Goal: Check status: Check status

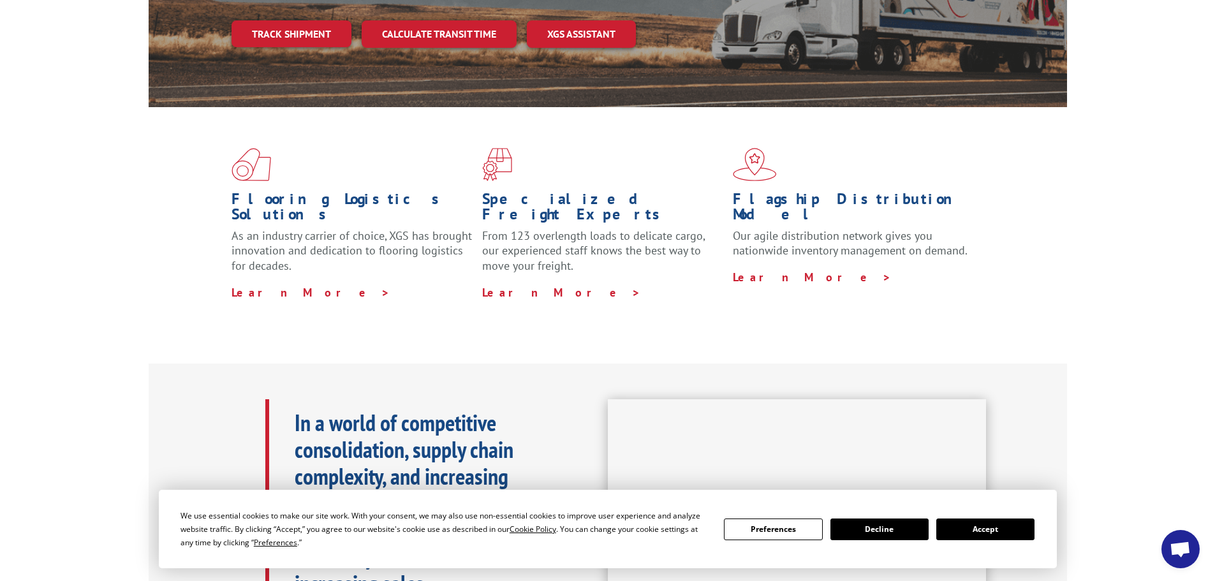
scroll to position [510, 0]
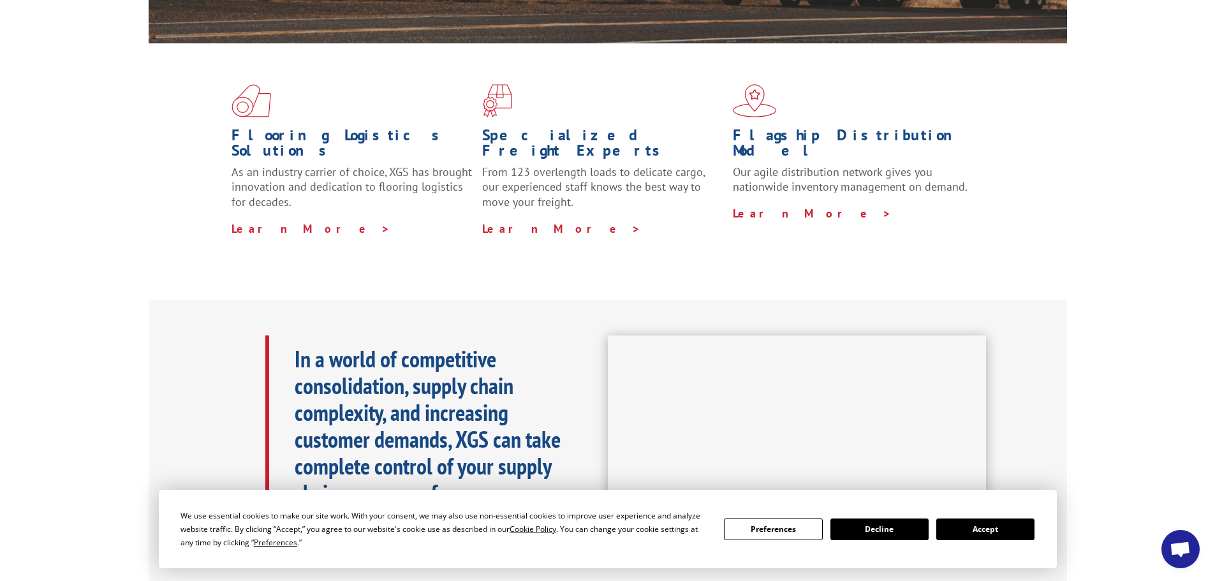
click at [1005, 526] on button "Accept" at bounding box center [985, 530] width 98 height 22
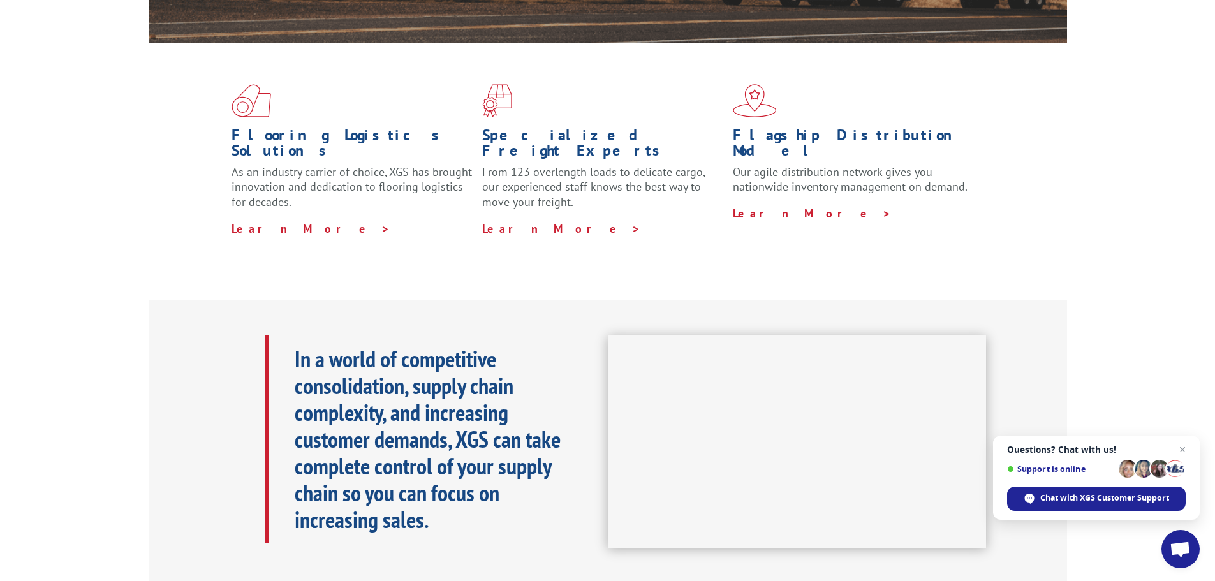
click at [1191, 547] on span "Open chat" at bounding box center [1180, 549] width 38 height 38
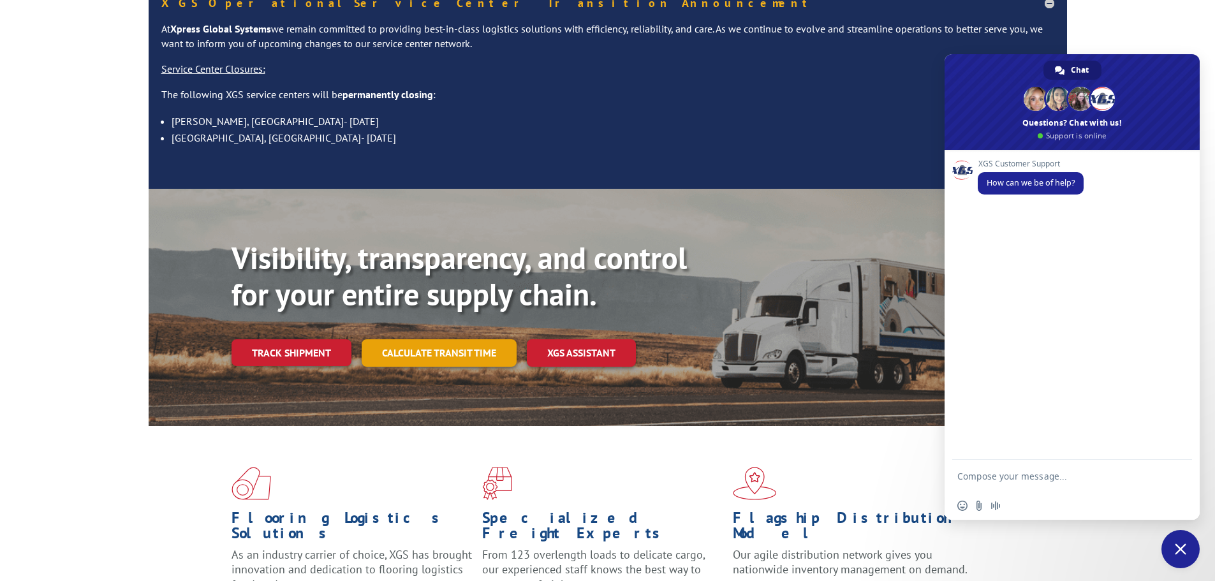
scroll to position [0, 0]
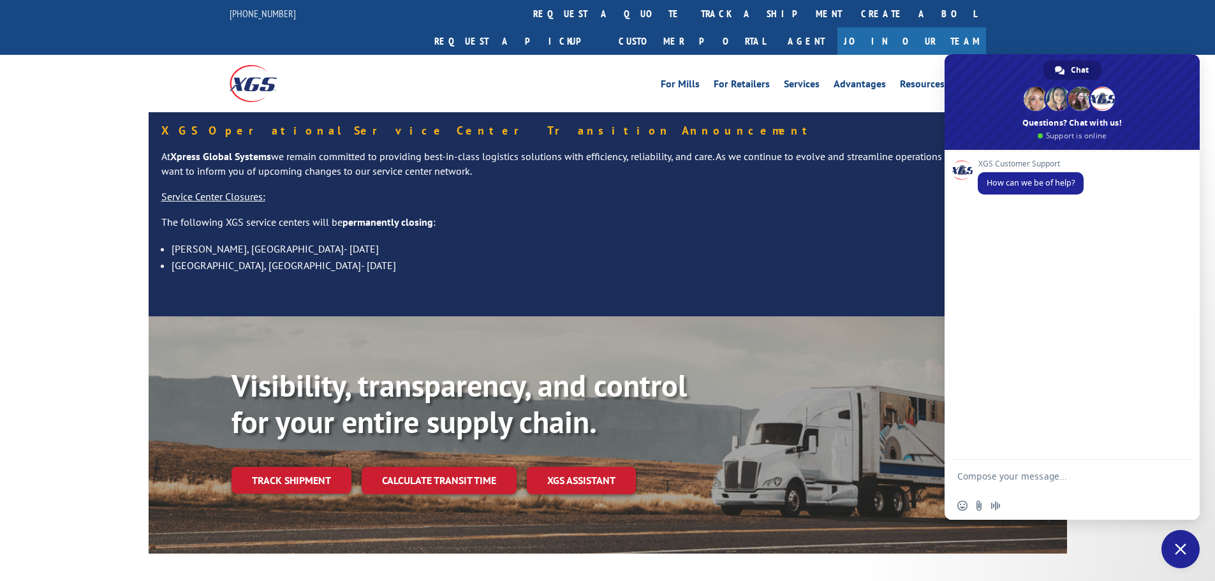
click at [982, 469] on textarea "Compose your message..." at bounding box center [1059, 476] width 204 height 32
type textarea "i"
type textarea "Information about a shippment"
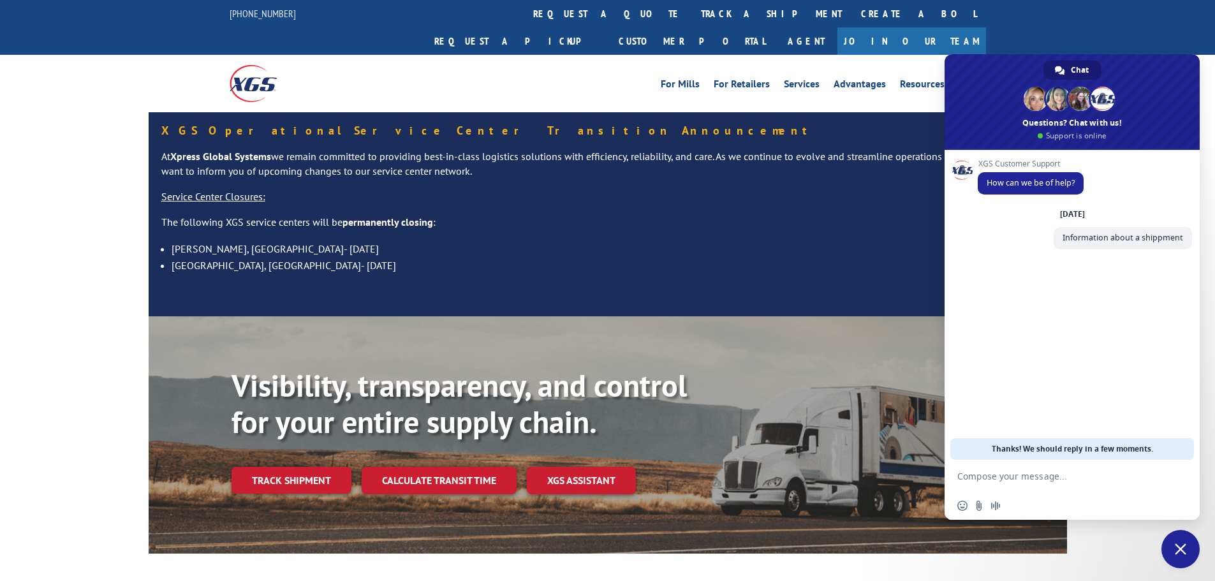
click at [1029, 478] on textarea "Compose your message..." at bounding box center [1059, 476] width 204 height 32
click at [1022, 483] on textarea "Compose your message..." at bounding box center [1059, 476] width 204 height 32
type textarea "W"
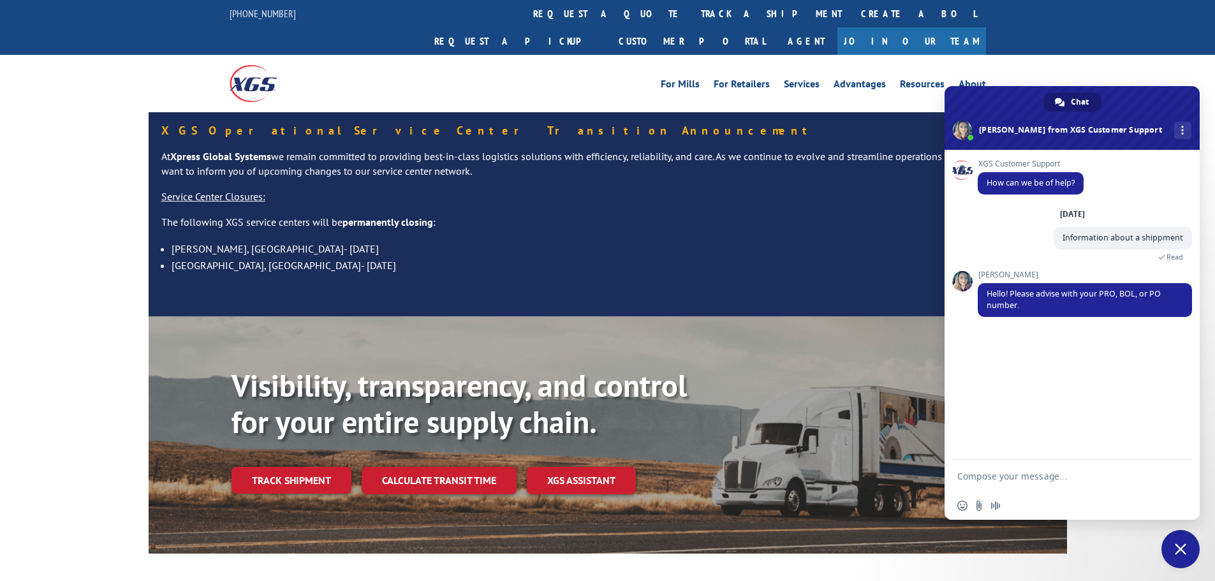
type textarea "2550757"
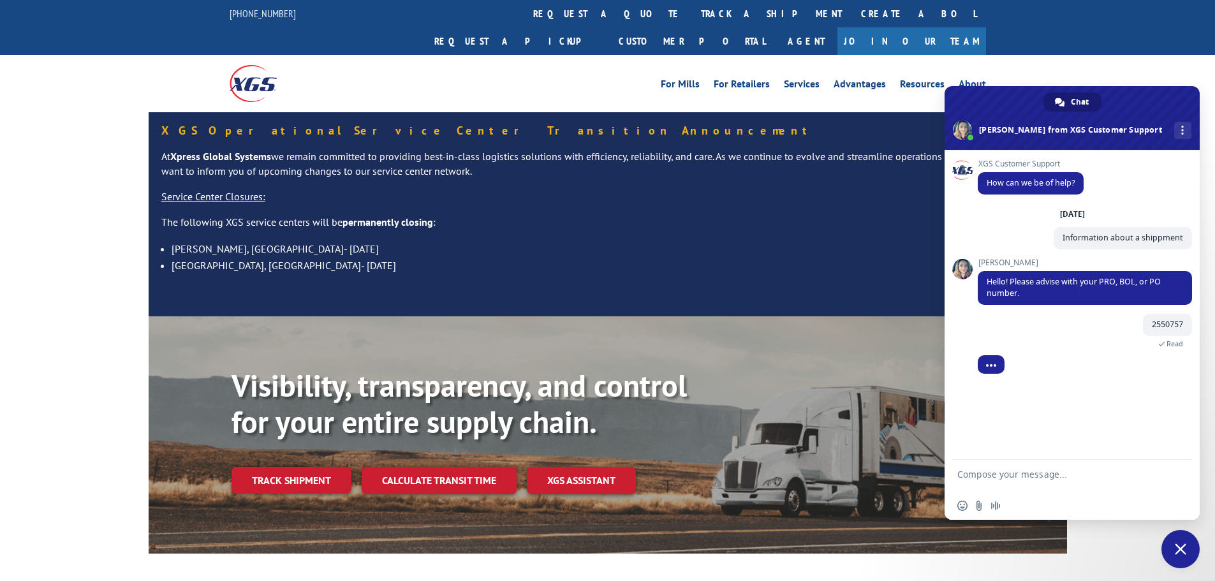
click at [1014, 473] on textarea "Compose your message..." at bounding box center [1059, 476] width 204 height 32
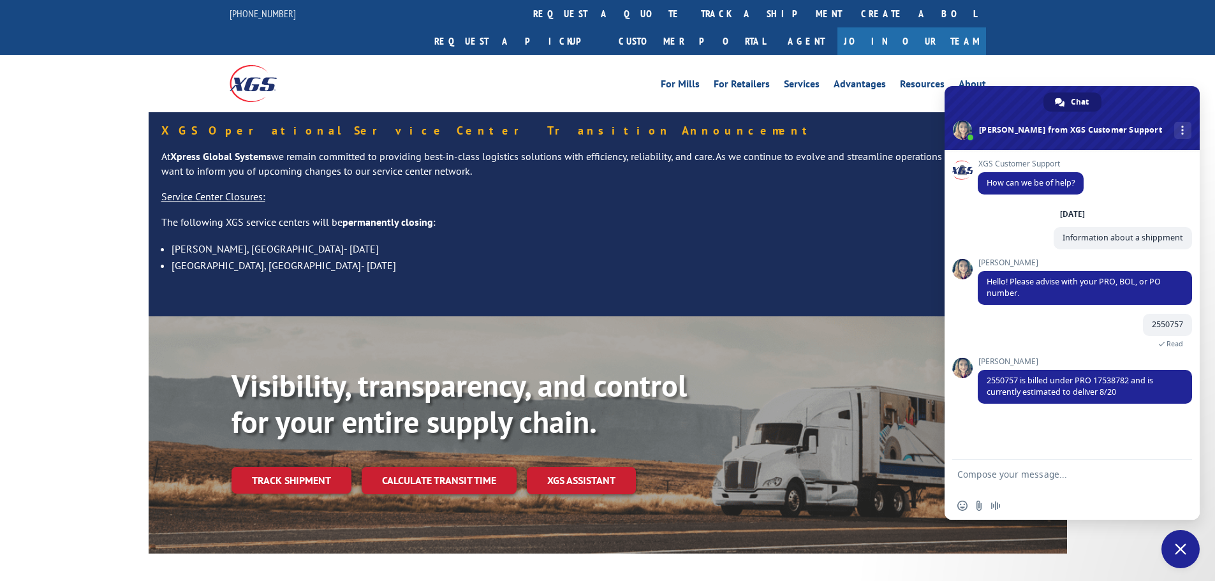
click at [1103, 487] on textarea "Compose your message..." at bounding box center [1059, 476] width 204 height 32
type textarea "but supossed to be delivered yesterday , why is delayed?"
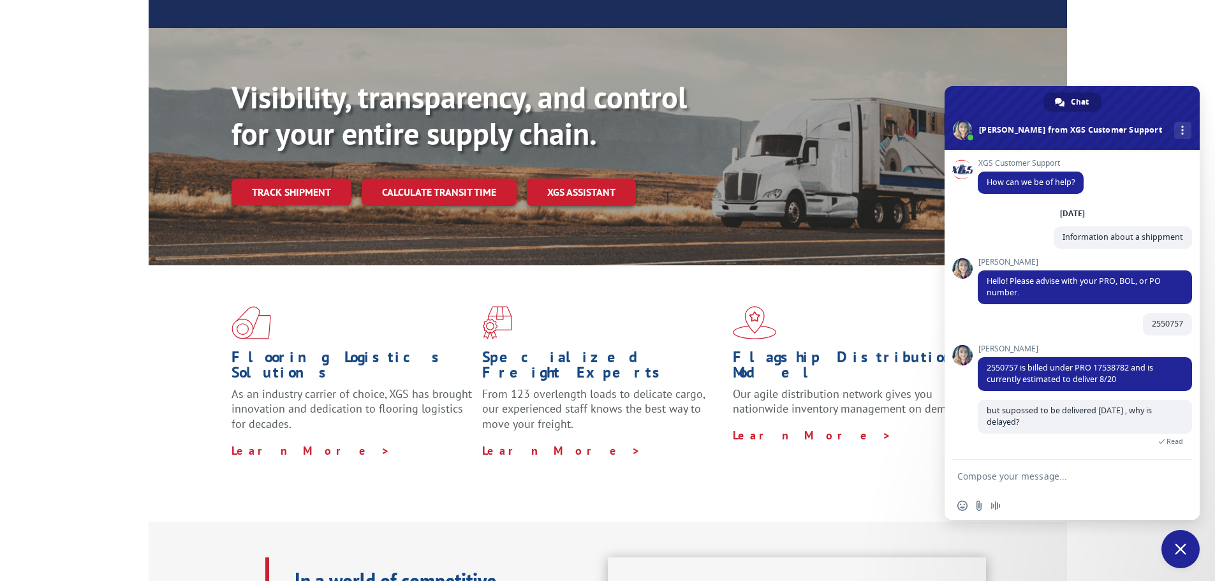
scroll to position [161, 0]
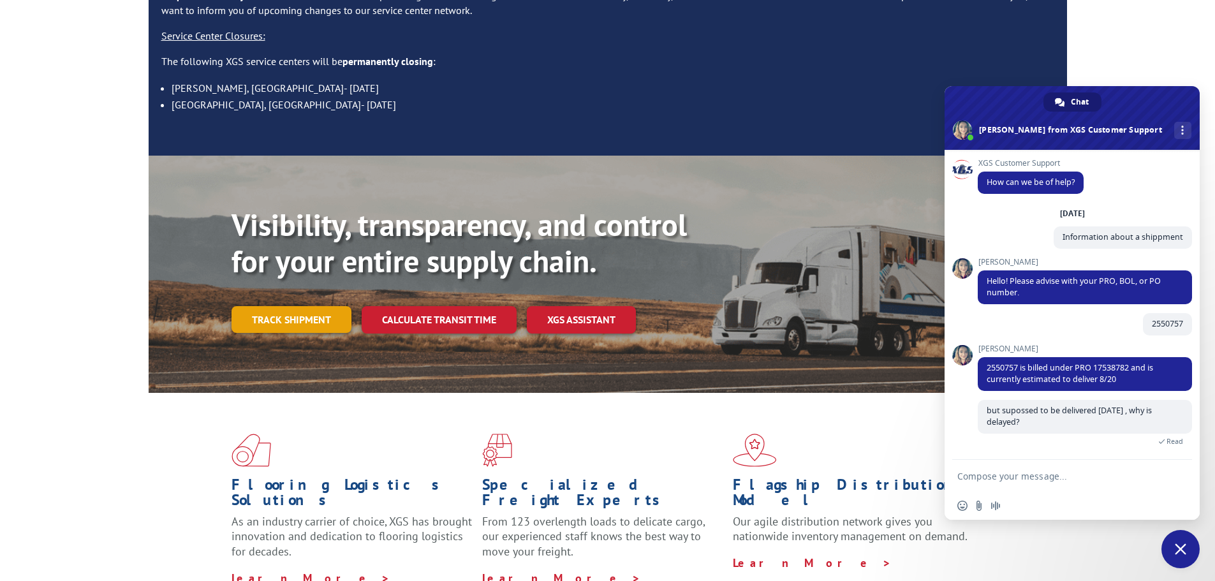
click at [259, 306] on link "Track shipment" at bounding box center [292, 319] width 120 height 27
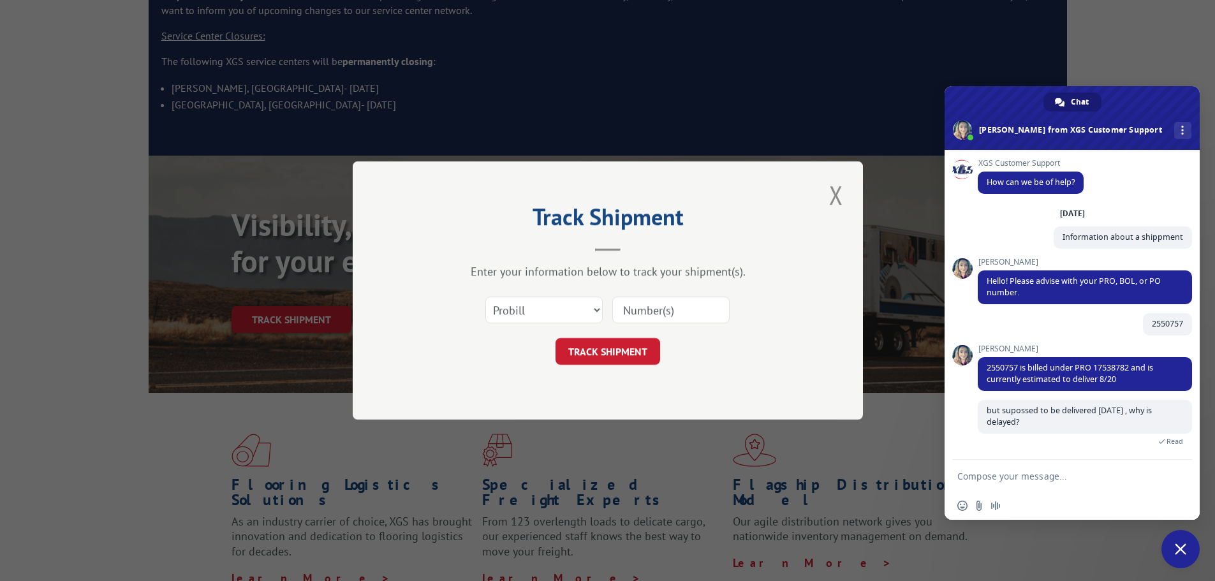
click at [633, 304] on input at bounding box center [670, 310] width 117 height 27
paste input "2550757"
drag, startPoint x: 1099, startPoint y: 367, endPoint x: 1118, endPoint y: 364, distance: 19.4
click at [1116, 365] on span "2550757 is billed under PRO 17538782 and is currently estimated to deliver 8/20" at bounding box center [1070, 373] width 166 height 22
drag, startPoint x: 1131, startPoint y: 365, endPoint x: 1114, endPoint y: 388, distance: 28.2
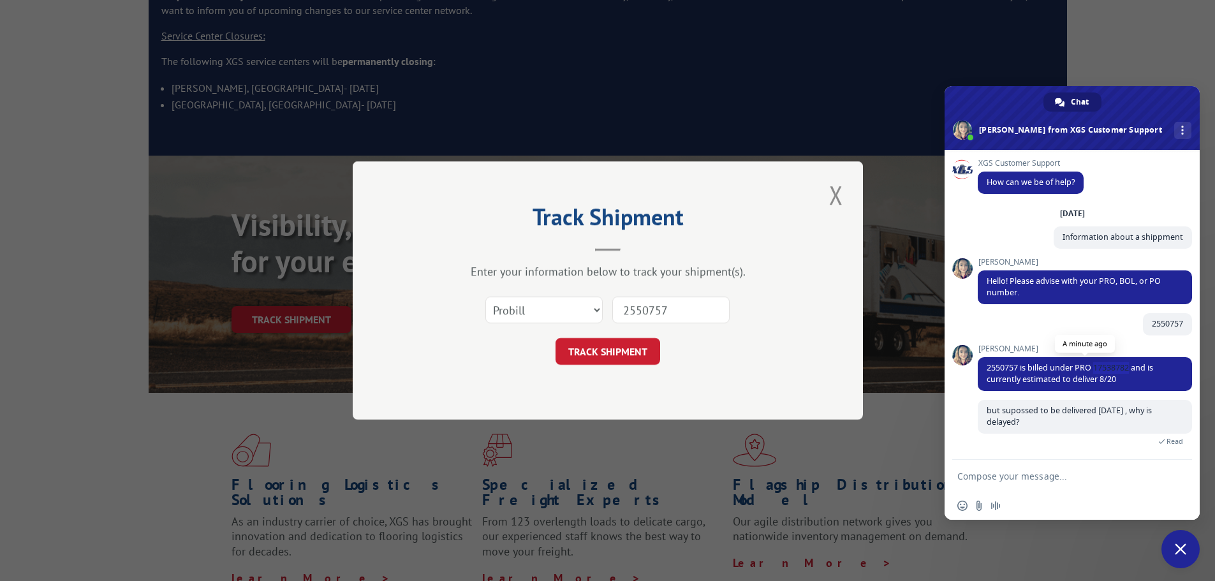
click at [1095, 367] on span "2550757 is billed under PRO 17538782 and is currently estimated to deliver 8/20" at bounding box center [1070, 373] width 166 height 22
copy span "17538782"
click at [697, 313] on input "2550757" at bounding box center [670, 310] width 117 height 27
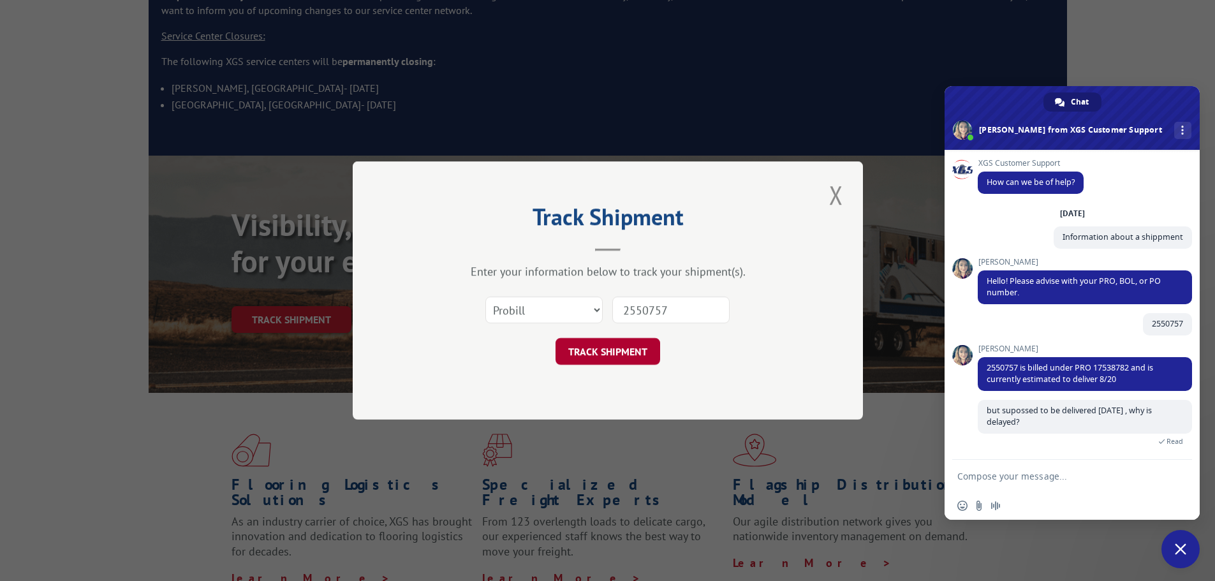
paste input "17538782"
type input "17538782"
click at [638, 351] on button "TRACK SHIPMENT" at bounding box center [608, 351] width 105 height 27
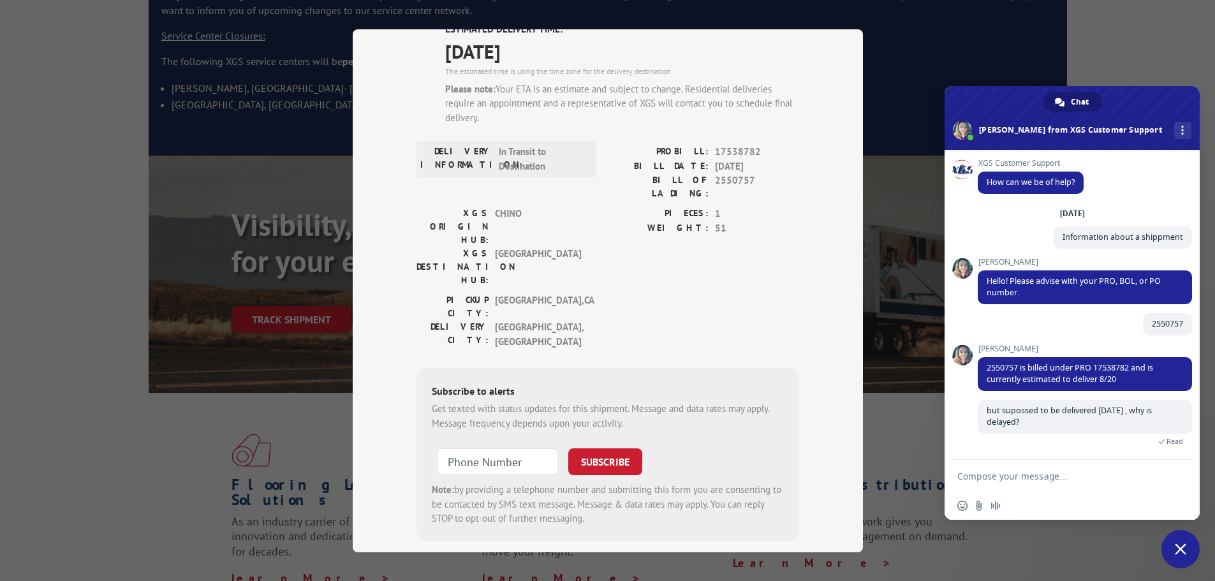
scroll to position [225, 0]
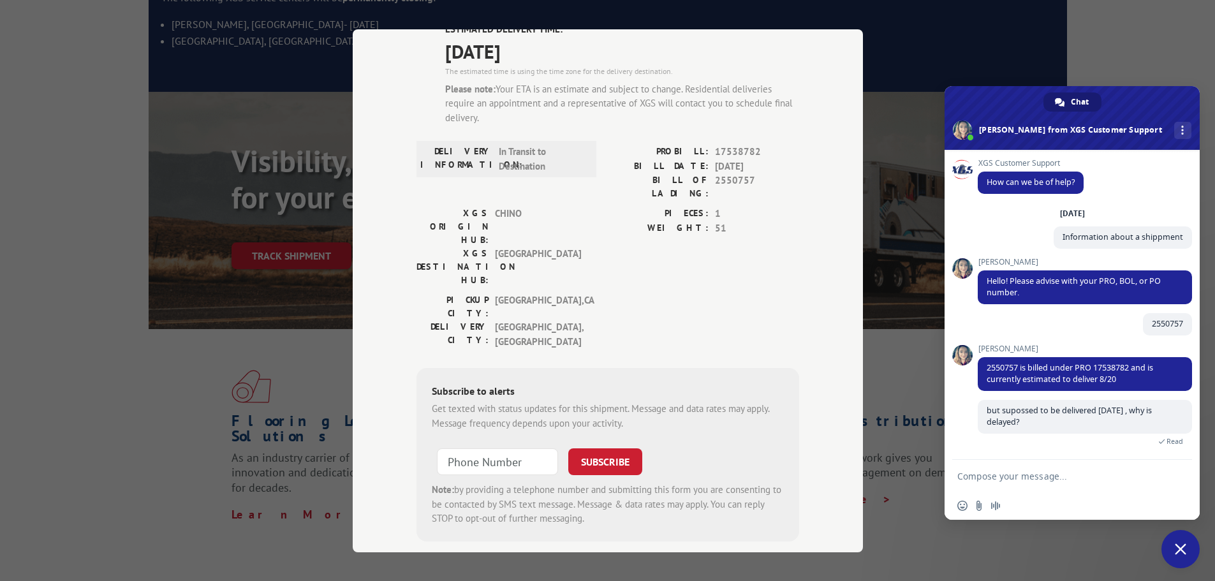
type input "+1 (___) ___-____"
click at [506, 448] on input "+1 (___) ___-____" at bounding box center [497, 461] width 121 height 27
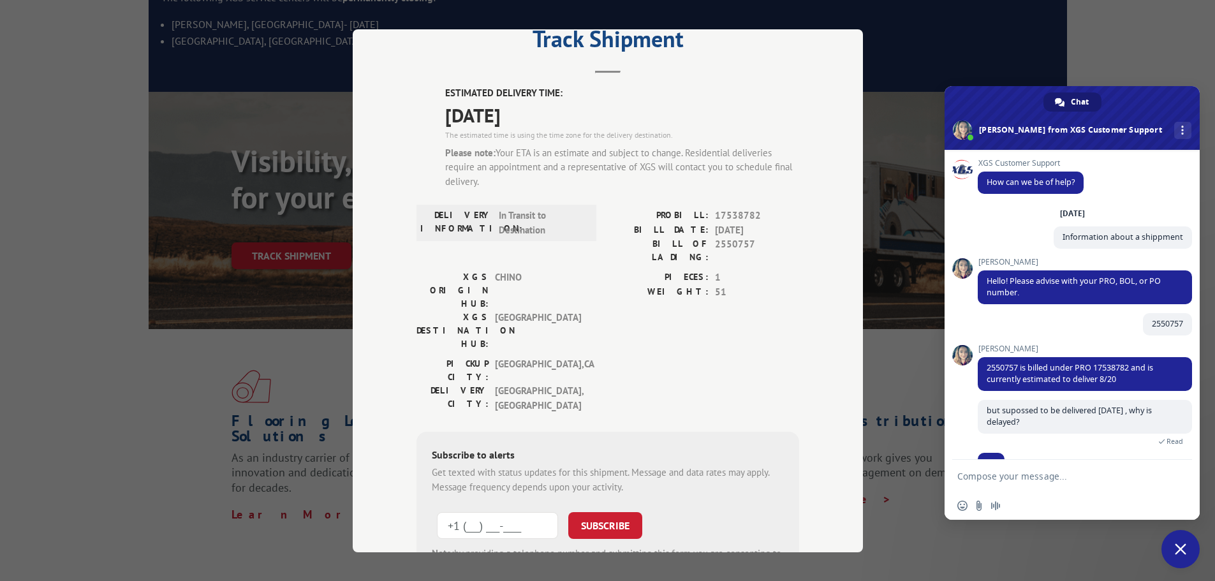
scroll to position [26, 0]
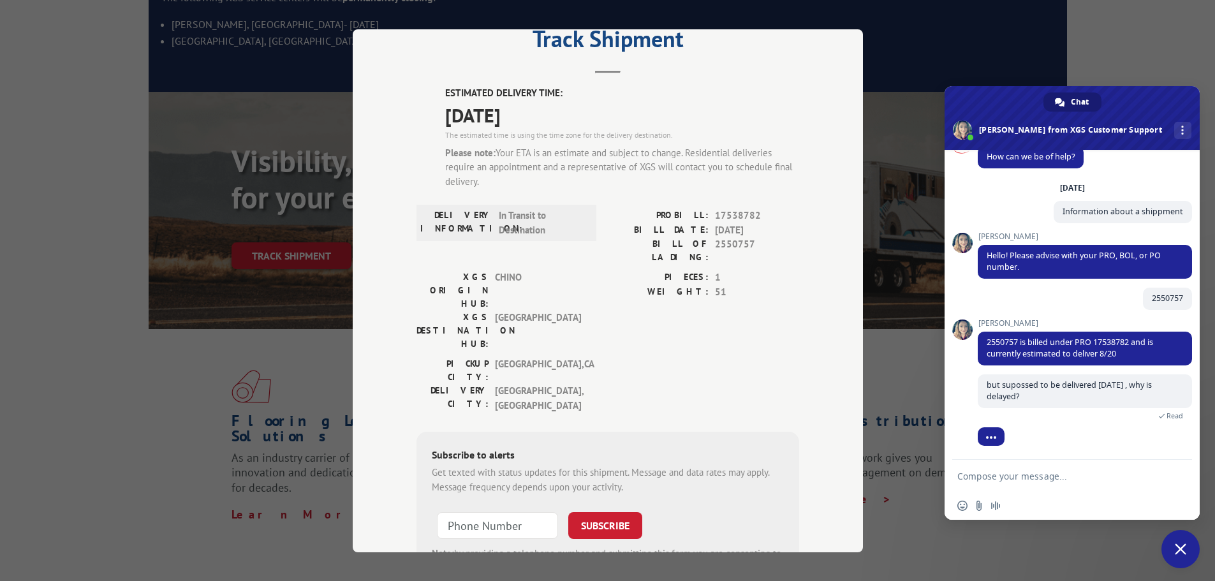
type input "+1 (___) ___-____"
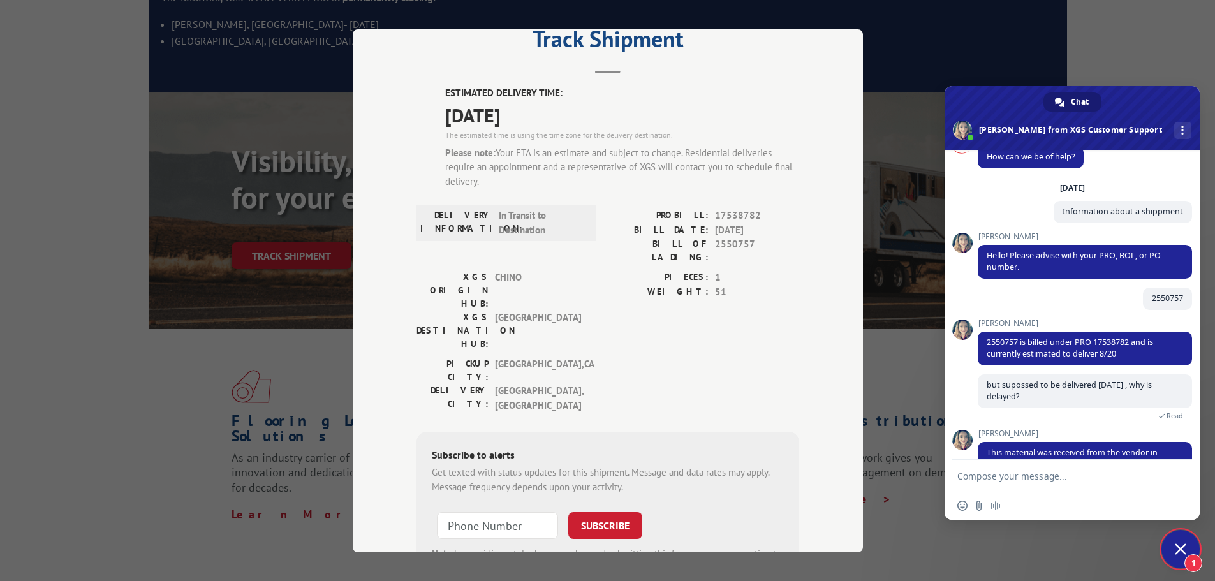
scroll to position [56, 0]
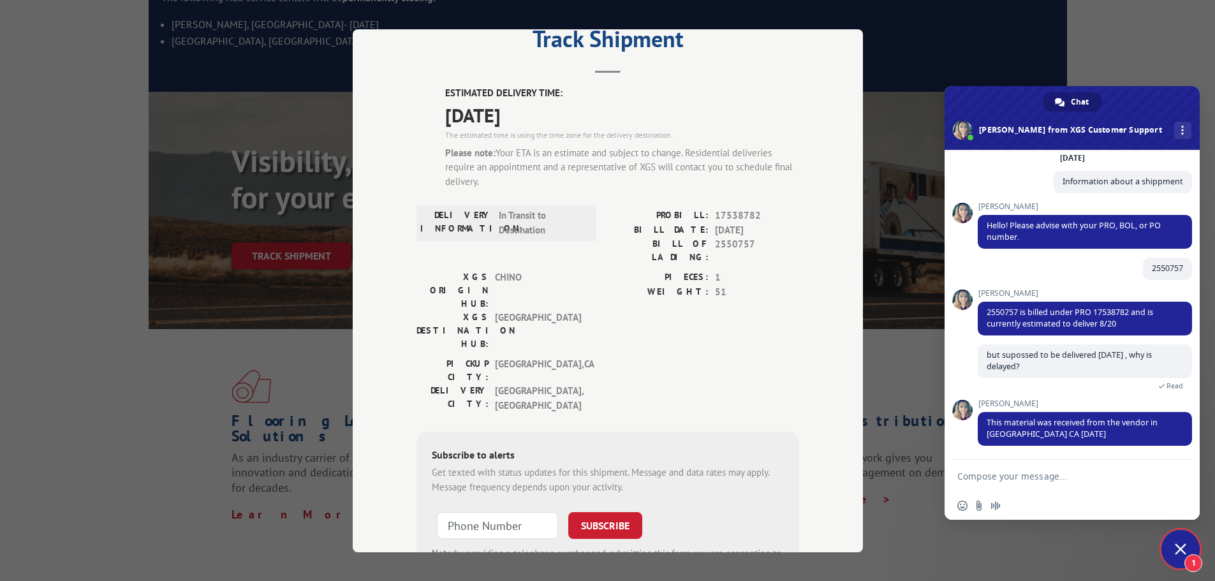
type input "+1 (___) ___-____"
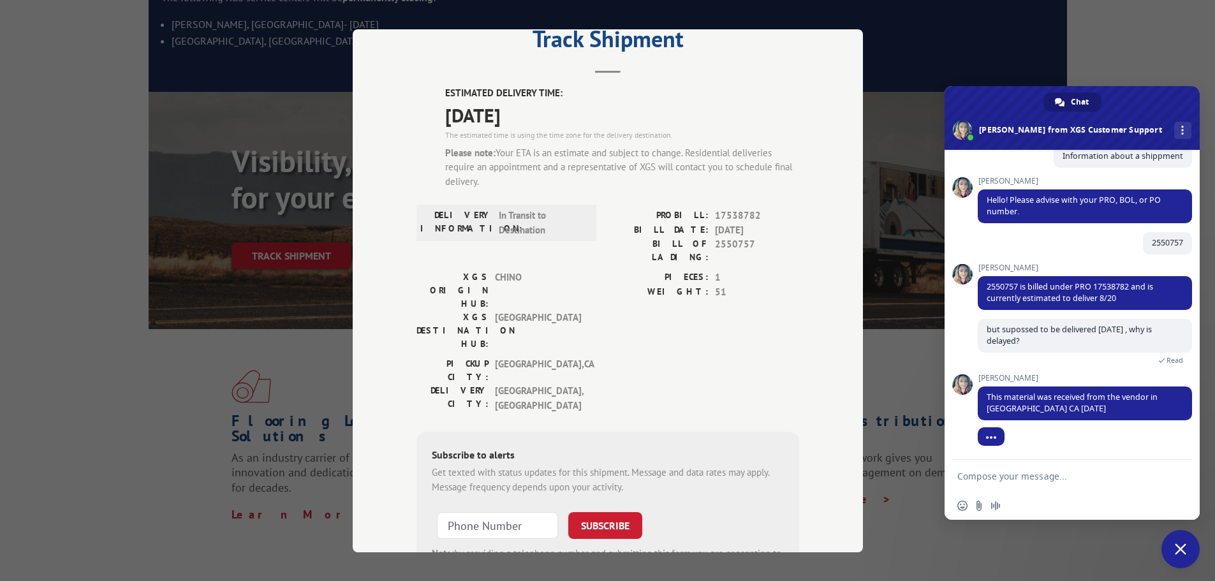
type input "+1 (___) ___-____"
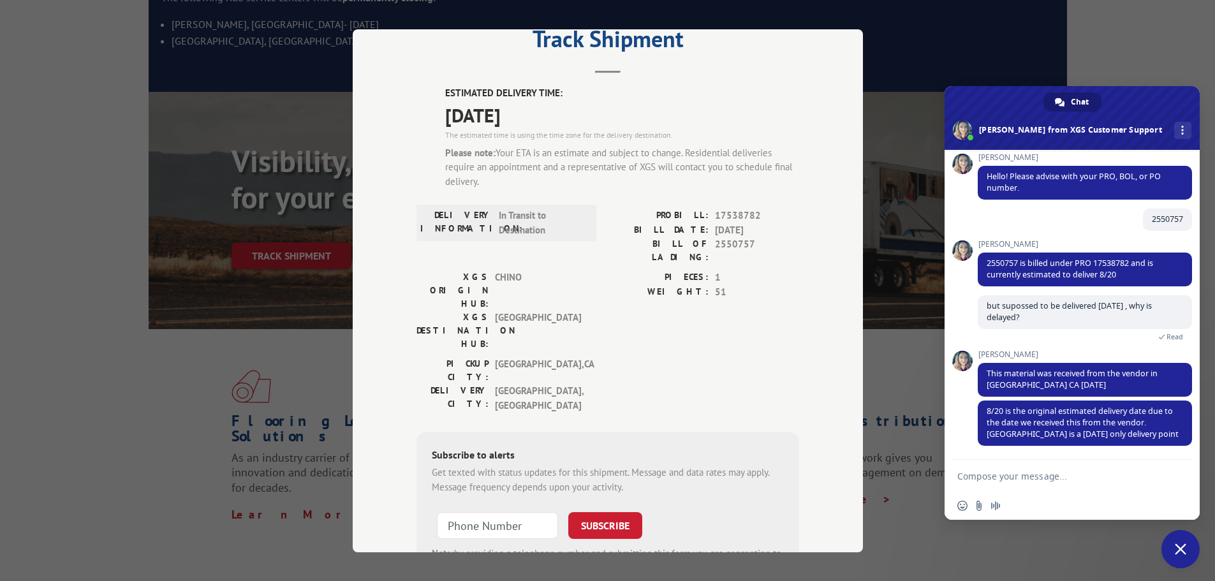
click at [1021, 483] on textarea "Compose your message..." at bounding box center [1059, 476] width 204 height 32
type textarea "ok thank you"
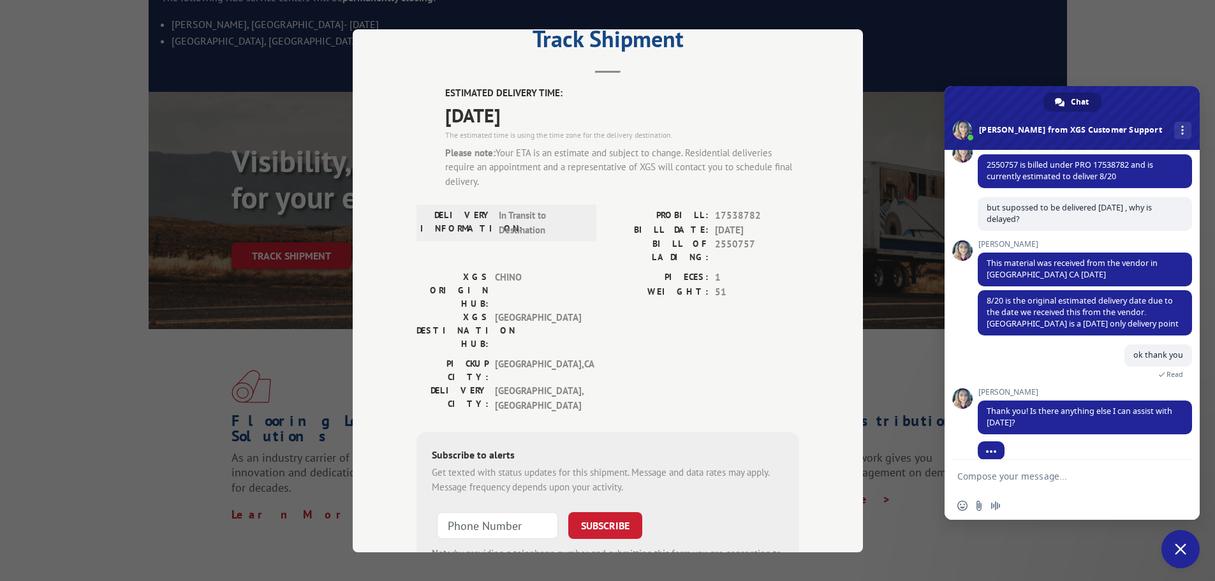
scroll to position [229, 0]
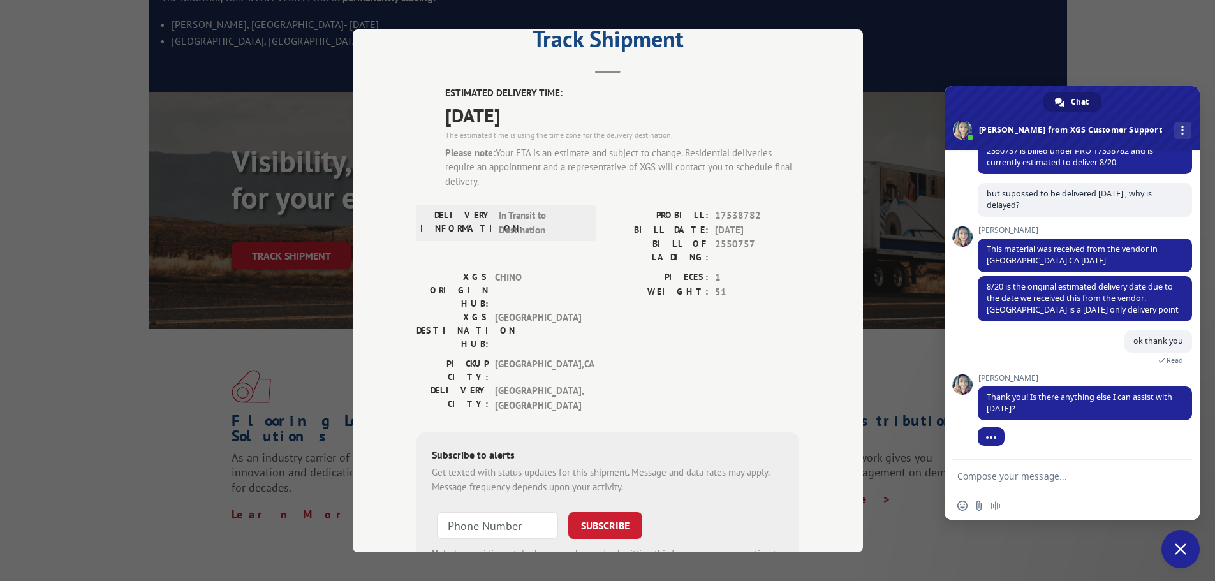
click at [1066, 470] on textarea "Compose your message..." at bounding box center [1059, 476] width 204 height 32
type textarea "no that is all"
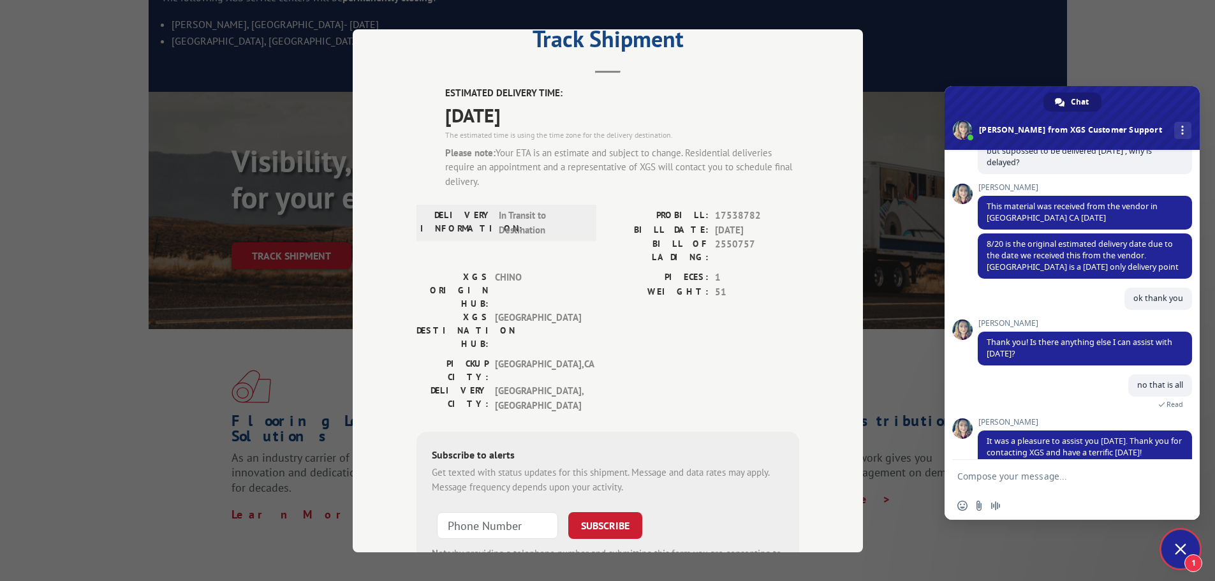
scroll to position [325, 0]
